Goal: Task Accomplishment & Management: Manage account settings

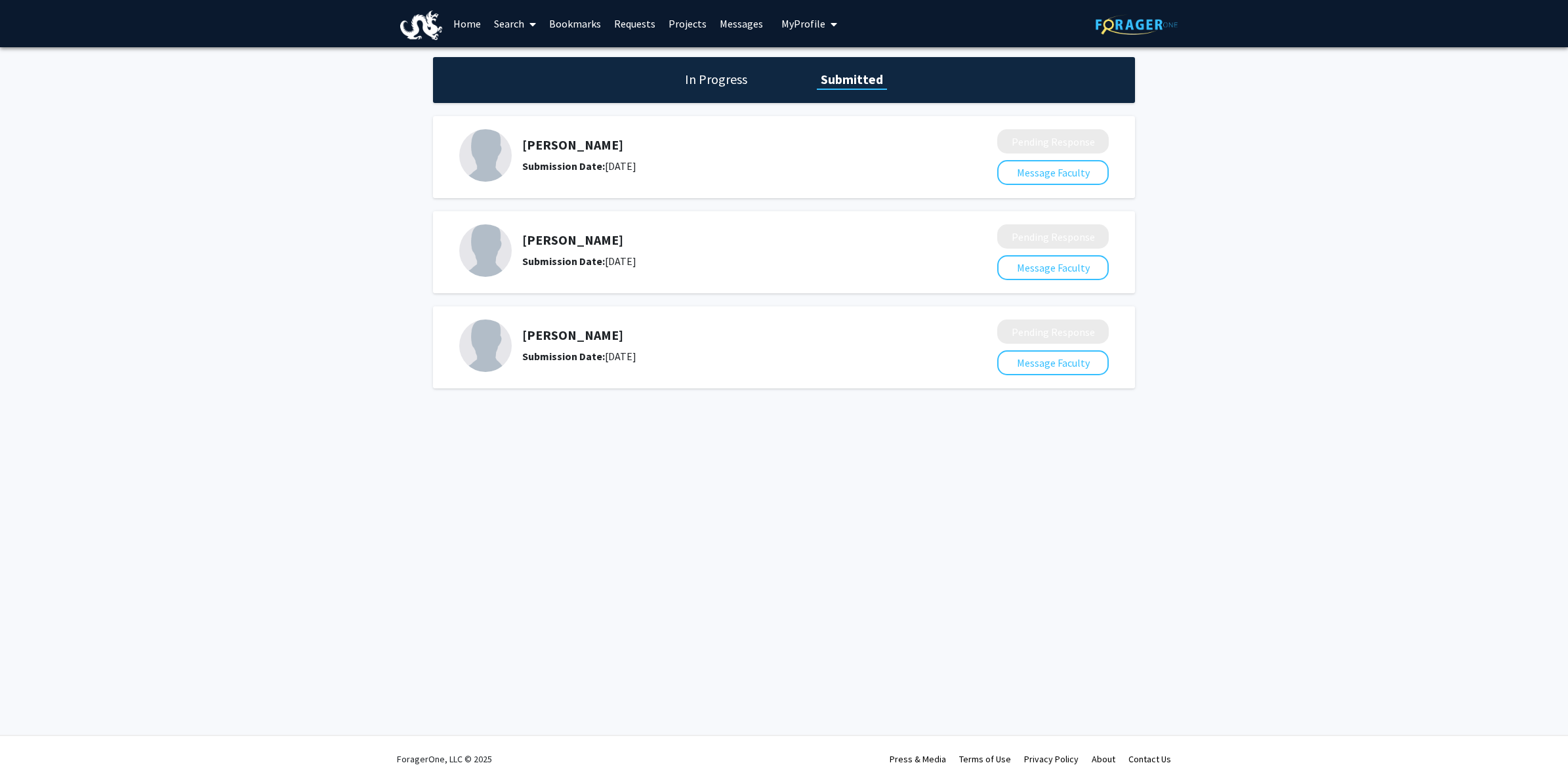
click at [738, 31] on link "Messages" at bounding box center [741, 24] width 56 height 46
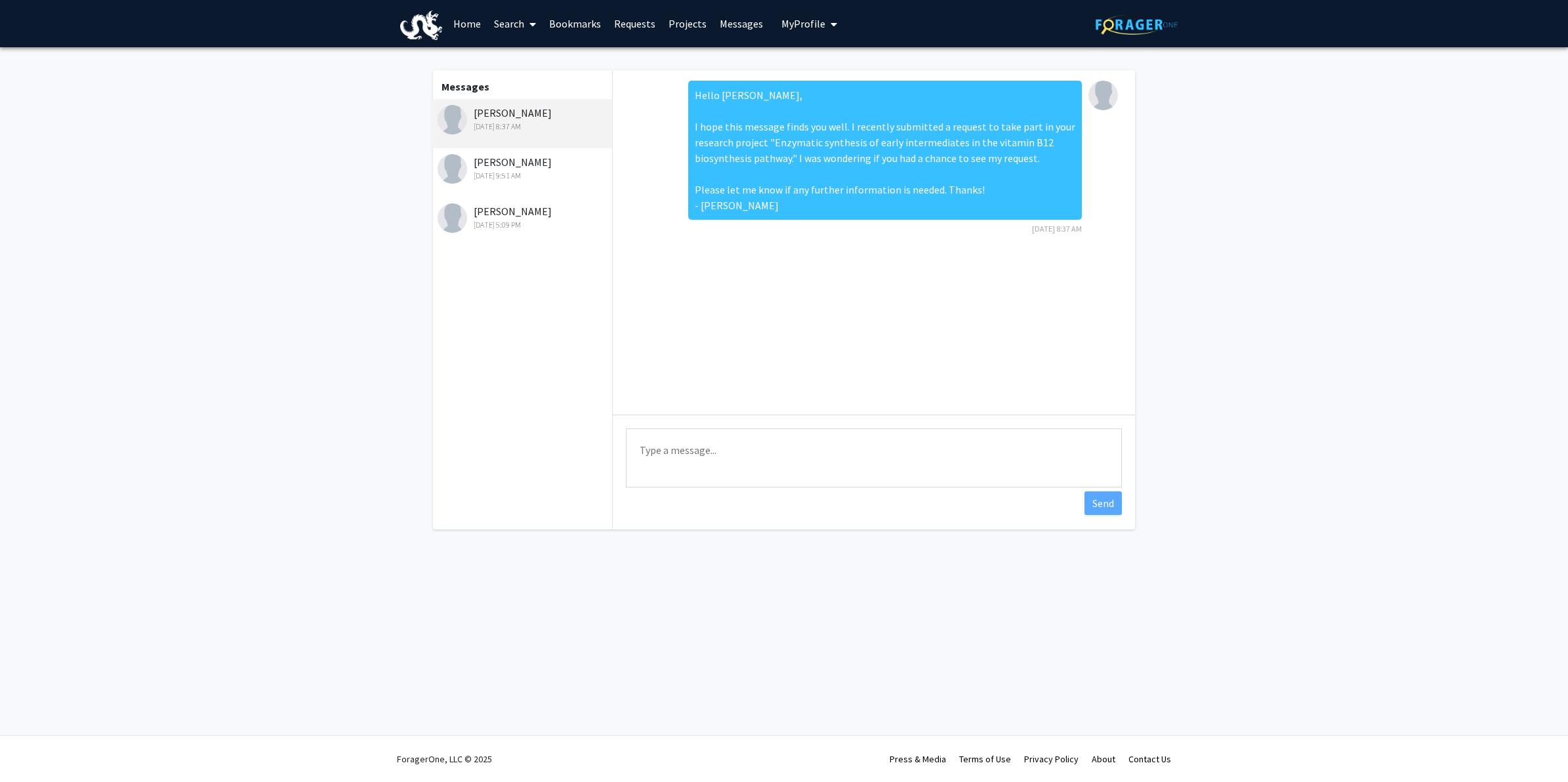
click at [688, 25] on link "Projects" at bounding box center [688, 24] width 51 height 46
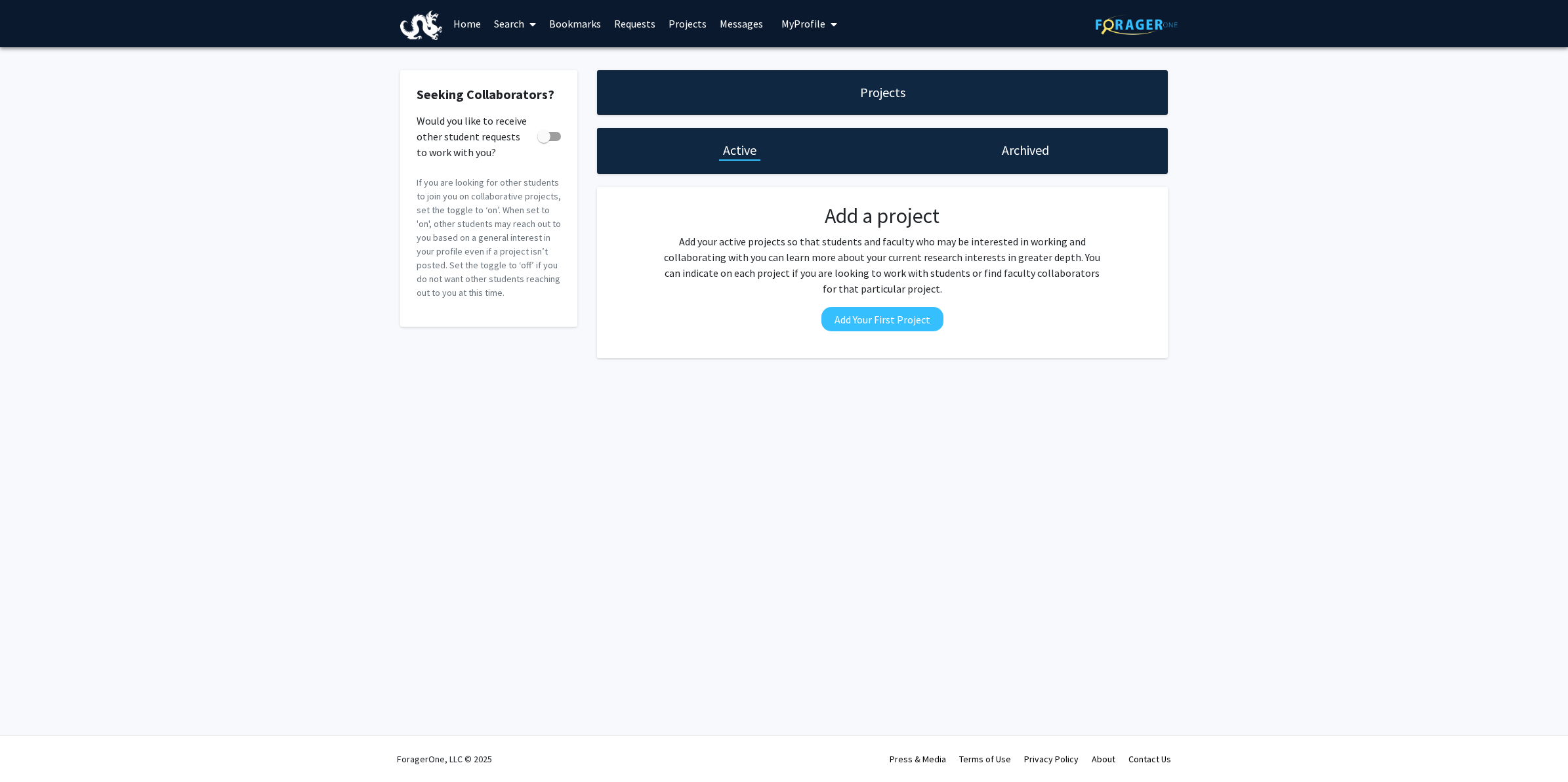
click at [995, 141] on div "Archived" at bounding box center [1024, 150] width 285 height 46
click at [1017, 153] on h1 "Archived" at bounding box center [1025, 150] width 47 height 18
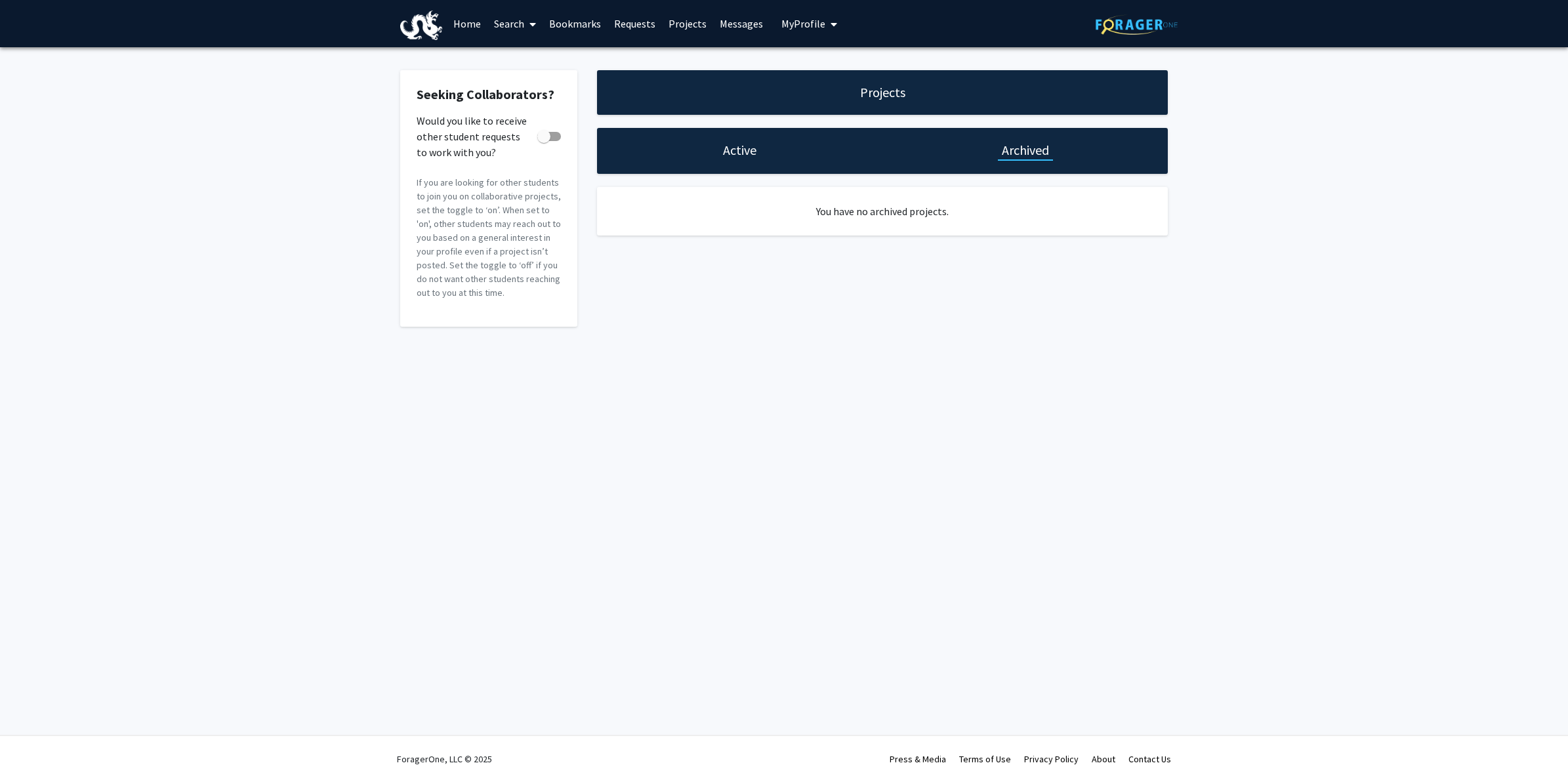
click at [723, 148] on h1 "Active" at bounding box center [739, 150] width 34 height 18
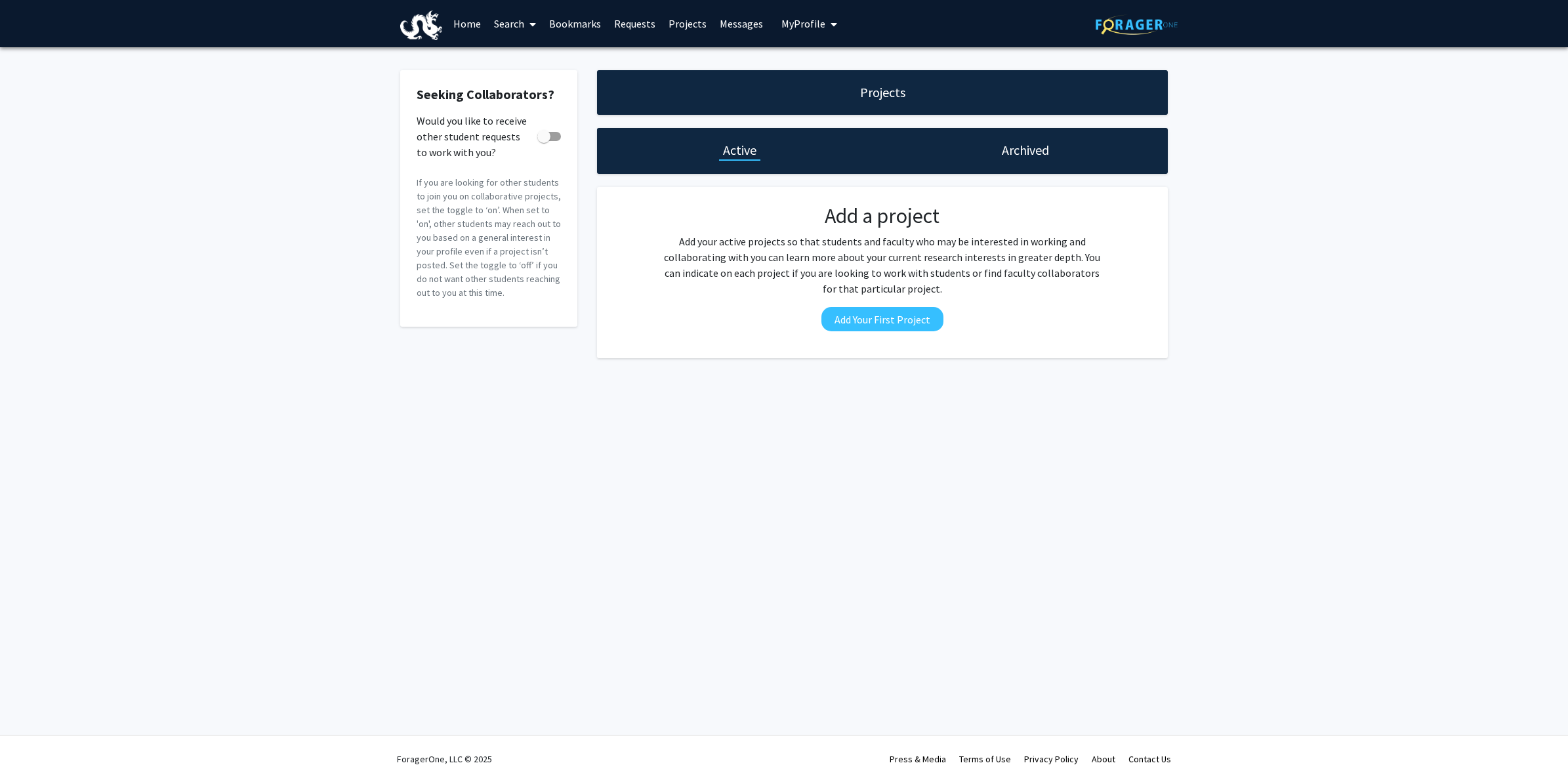
click at [828, 17] on span "My profile dropdown to access profile and logout" at bounding box center [831, 24] width 12 height 46
click at [845, 95] on link "Account Settings" at bounding box center [850, 101] width 118 height 15
